Goal: Transaction & Acquisition: Download file/media

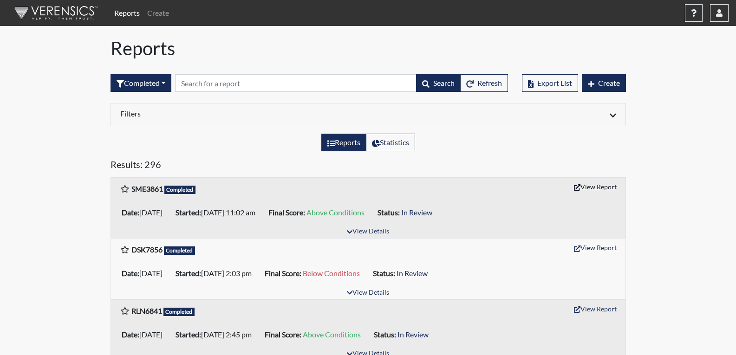
click at [593, 186] on button "View Report" at bounding box center [594, 187] width 51 height 14
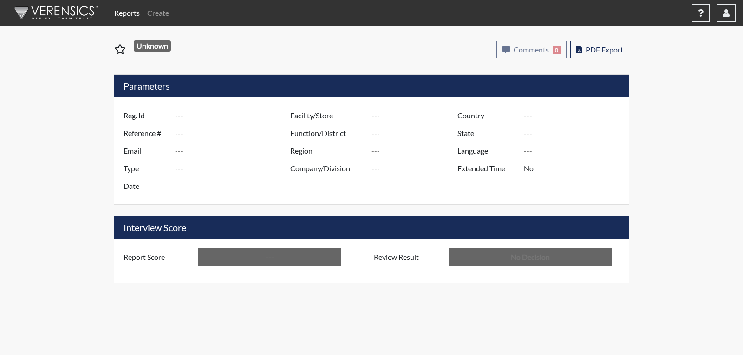
type input "SME3861"
type input "51719"
type input "---"
type input "Corrections Pre-Employment"
type input "[DATE]"
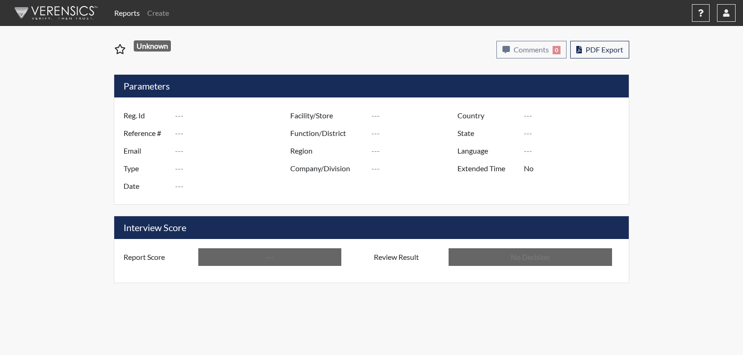
type input "[PERSON_NAME]"
type input "[GEOGRAPHIC_DATA]"
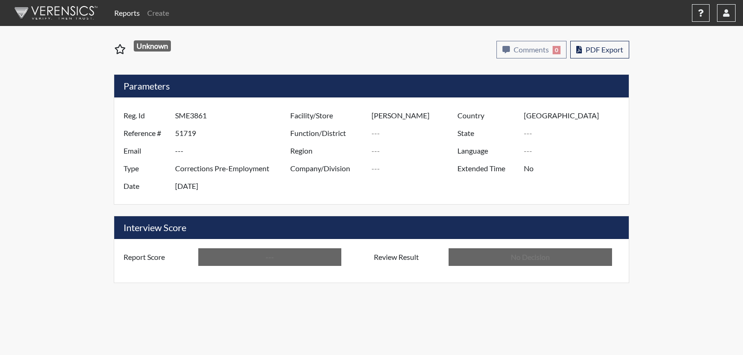
type input "[US_STATE]"
type input "English"
type input "Above Conditions"
type input "In Review"
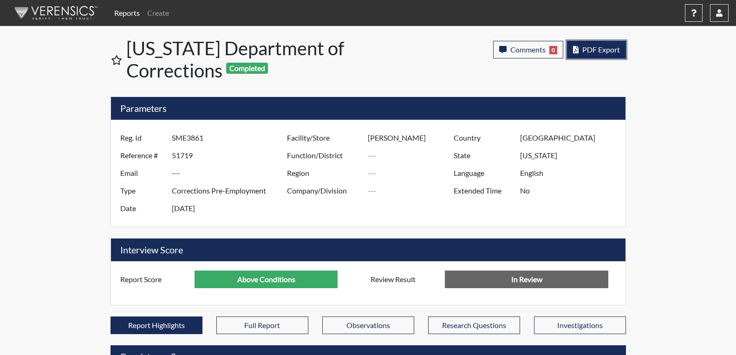
click at [600, 49] on span "PDF Export" at bounding box center [601, 49] width 38 height 9
